Goal: Task Accomplishment & Management: Use online tool/utility

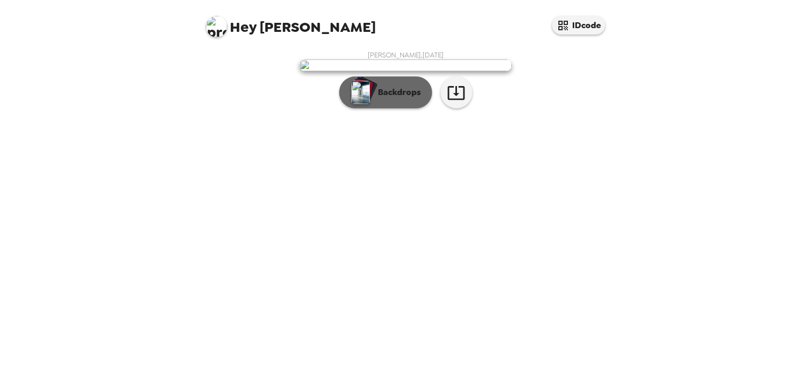
click at [412, 99] on p "Backdrops" at bounding box center [397, 92] width 48 height 13
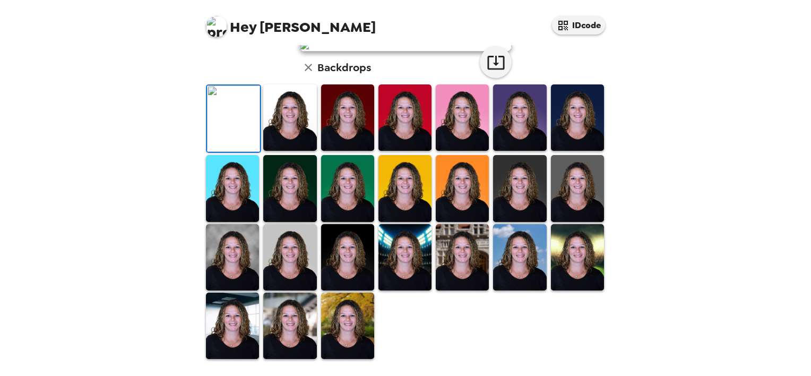
scroll to position [265, 0]
click at [340, 327] on img at bounding box center [347, 326] width 53 height 66
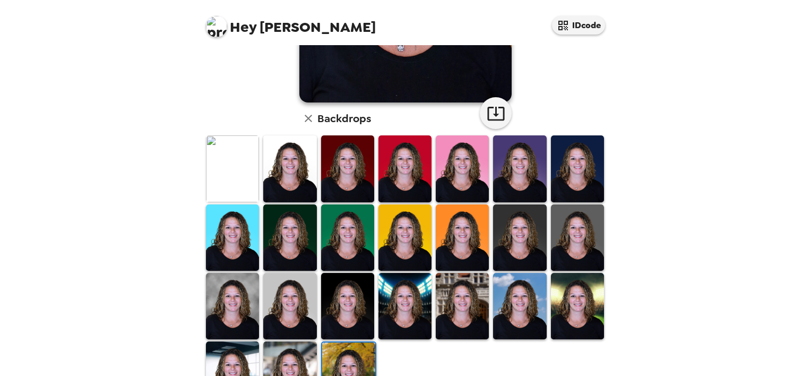
scroll to position [106, 0]
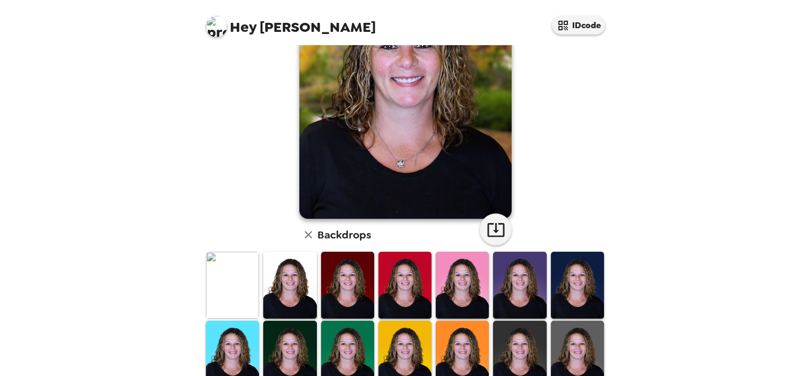
click at [468, 294] on img at bounding box center [462, 285] width 53 height 66
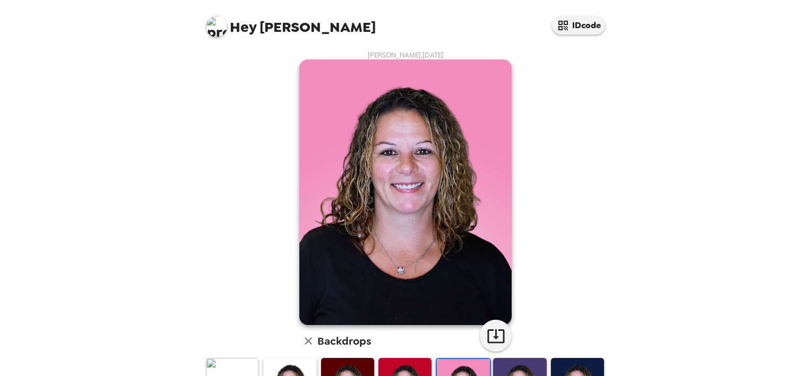
scroll to position [159, 0]
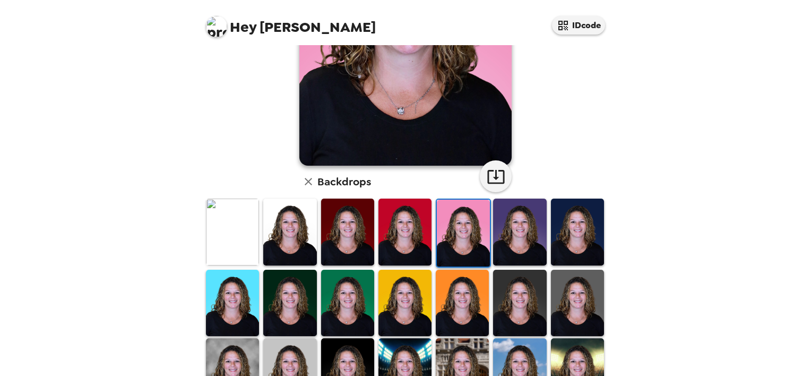
drag, startPoint x: 222, startPoint y: 235, endPoint x: 244, endPoint y: 236, distance: 21.8
click at [222, 236] on img at bounding box center [232, 232] width 53 height 66
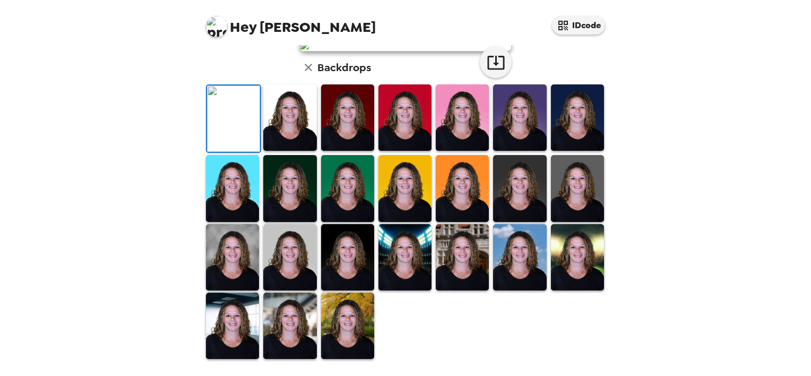
drag, startPoint x: 291, startPoint y: 218, endPoint x: 414, endPoint y: 129, distance: 152.1
click at [291, 151] on img at bounding box center [289, 117] width 53 height 66
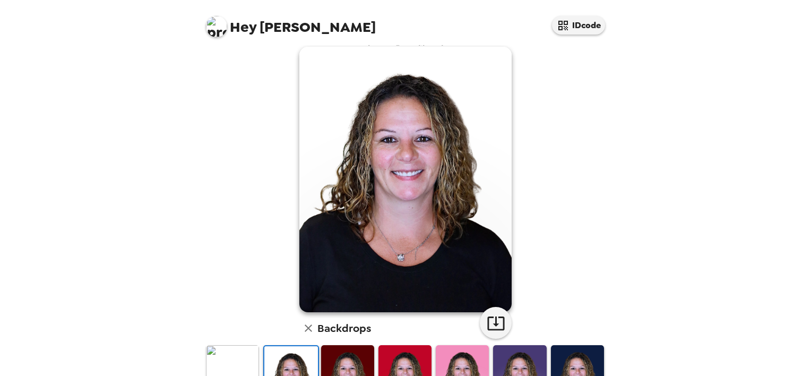
scroll to position [0, 0]
